Goal: Task Accomplishment & Management: Manage account settings

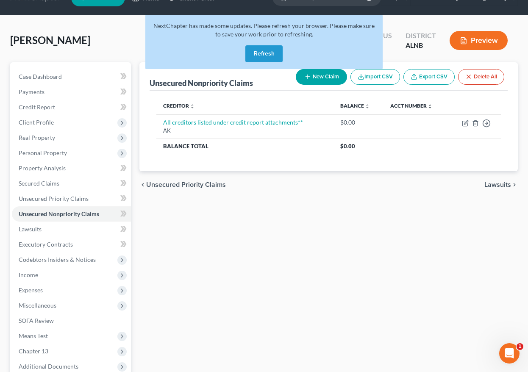
click at [253, 56] on button "Refresh" at bounding box center [263, 53] width 37 height 17
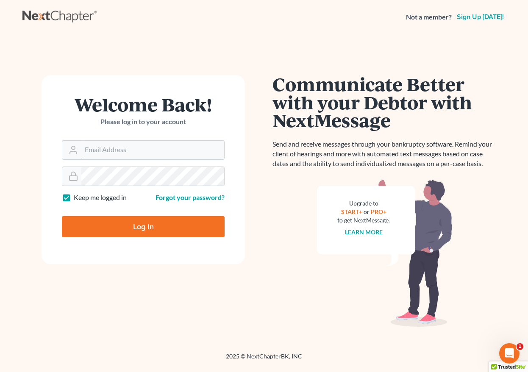
type input "plevalaw@gmail.com"
click at [163, 220] on input "Log In" at bounding box center [143, 226] width 163 height 21
type input "Thinking..."
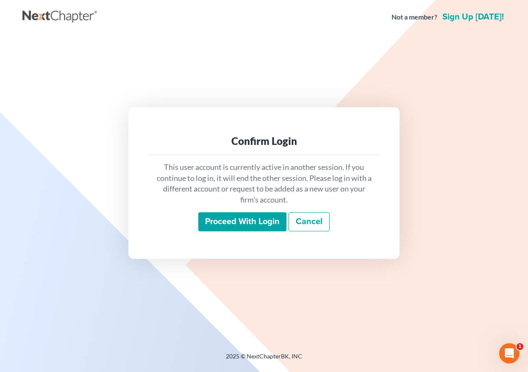
click at [232, 218] on input "Proceed with login" at bounding box center [242, 221] width 88 height 19
